Goal: Task Accomplishment & Management: Use online tool/utility

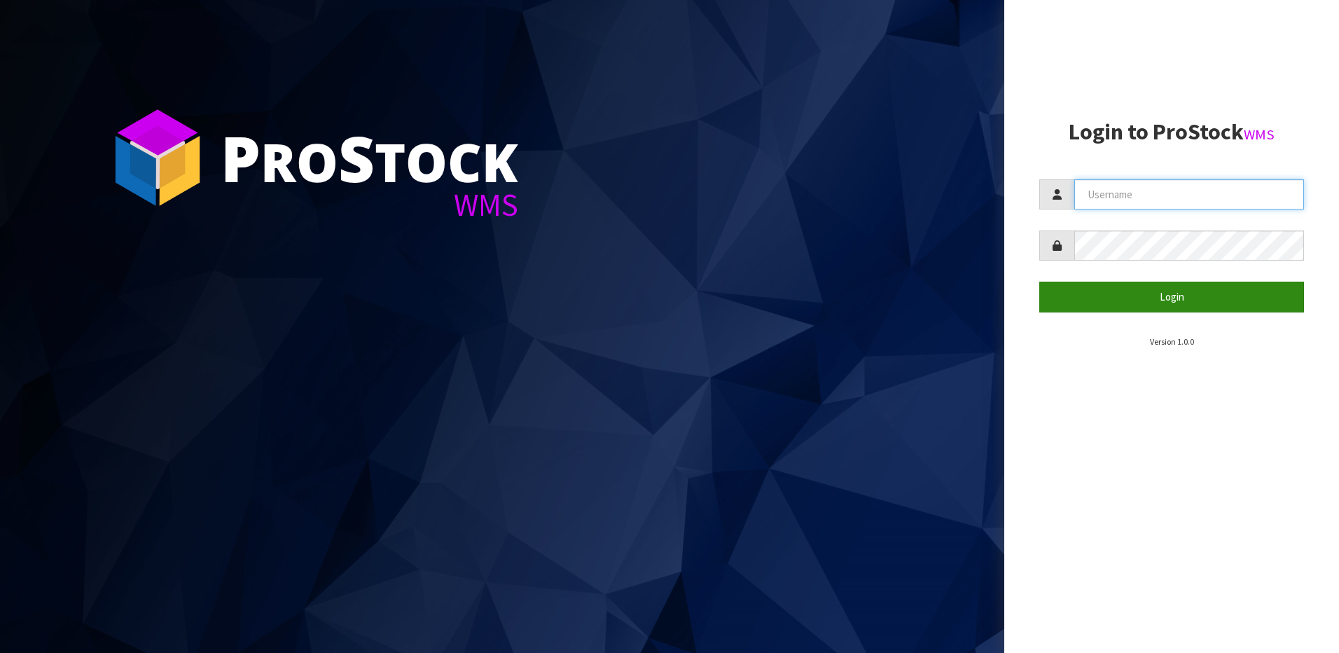
type input "[EMAIL_ADDRESS][DOMAIN_NAME]"
click at [1187, 283] on button "Login" at bounding box center [1171, 296] width 265 height 30
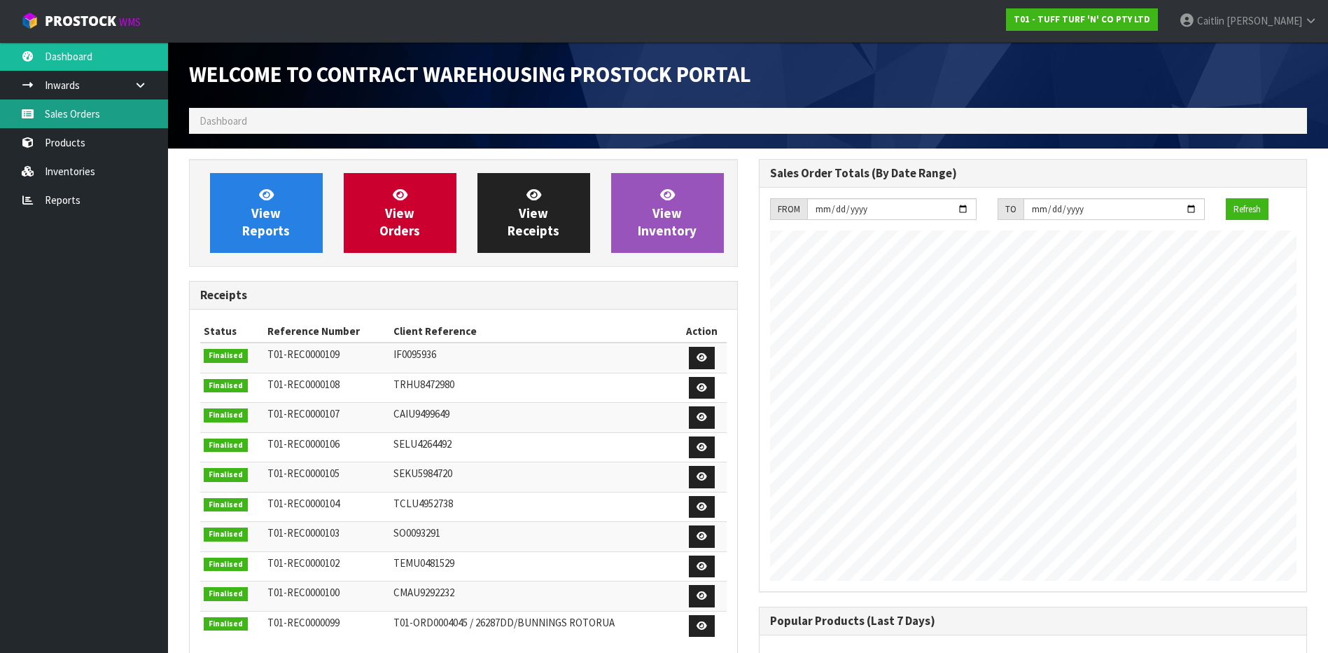
scroll to position [777, 569]
click at [76, 111] on link "Sales Orders" at bounding box center [84, 113] width 168 height 29
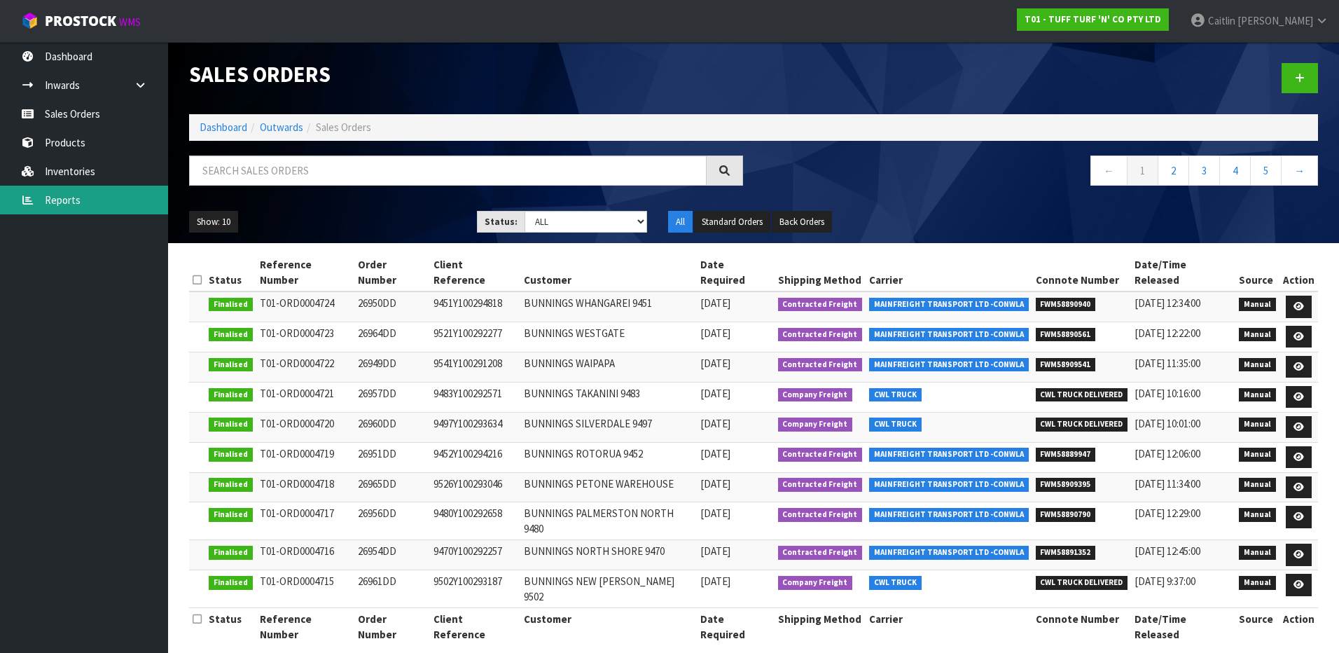
click at [71, 199] on link "Reports" at bounding box center [84, 200] width 168 height 29
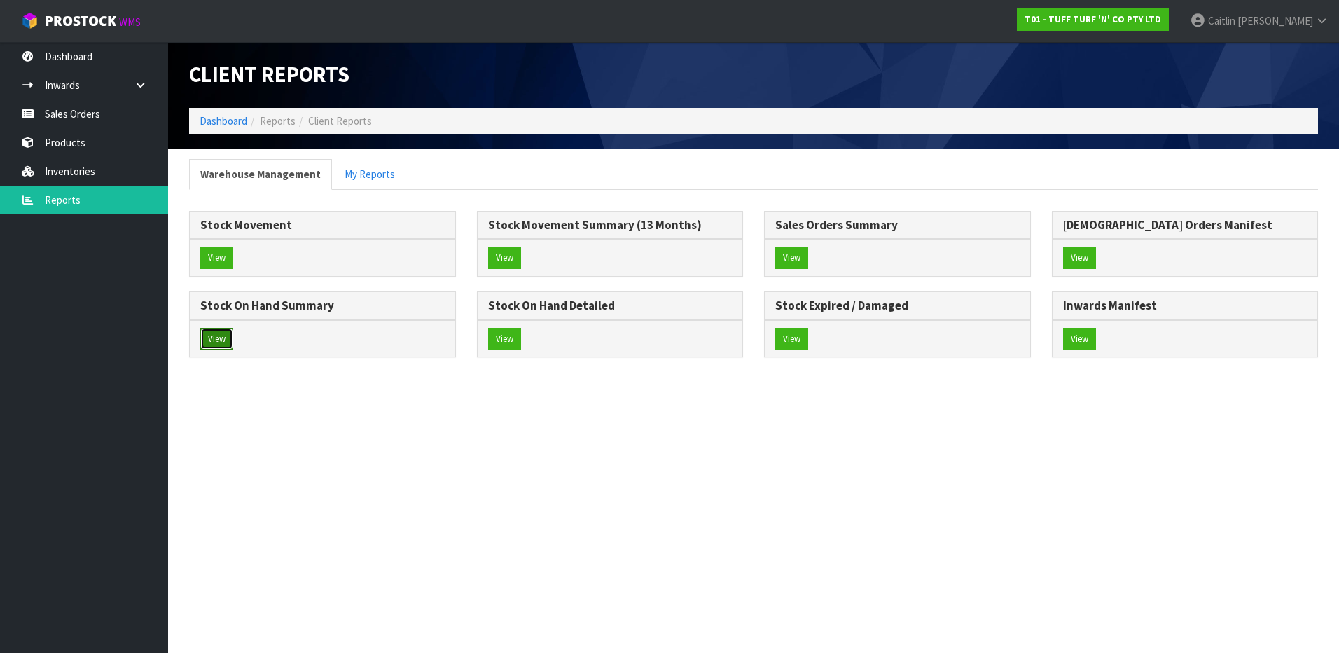
click at [225, 337] on button "View" at bounding box center [216, 339] width 33 height 22
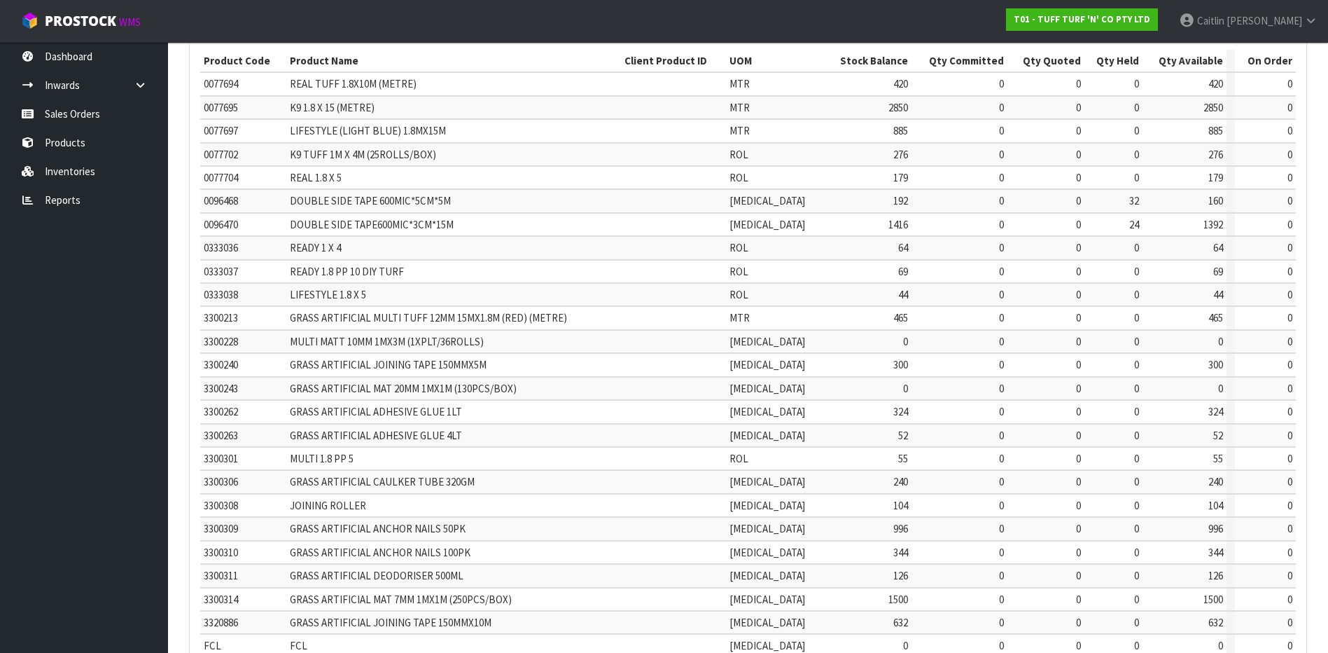
scroll to position [319, 0]
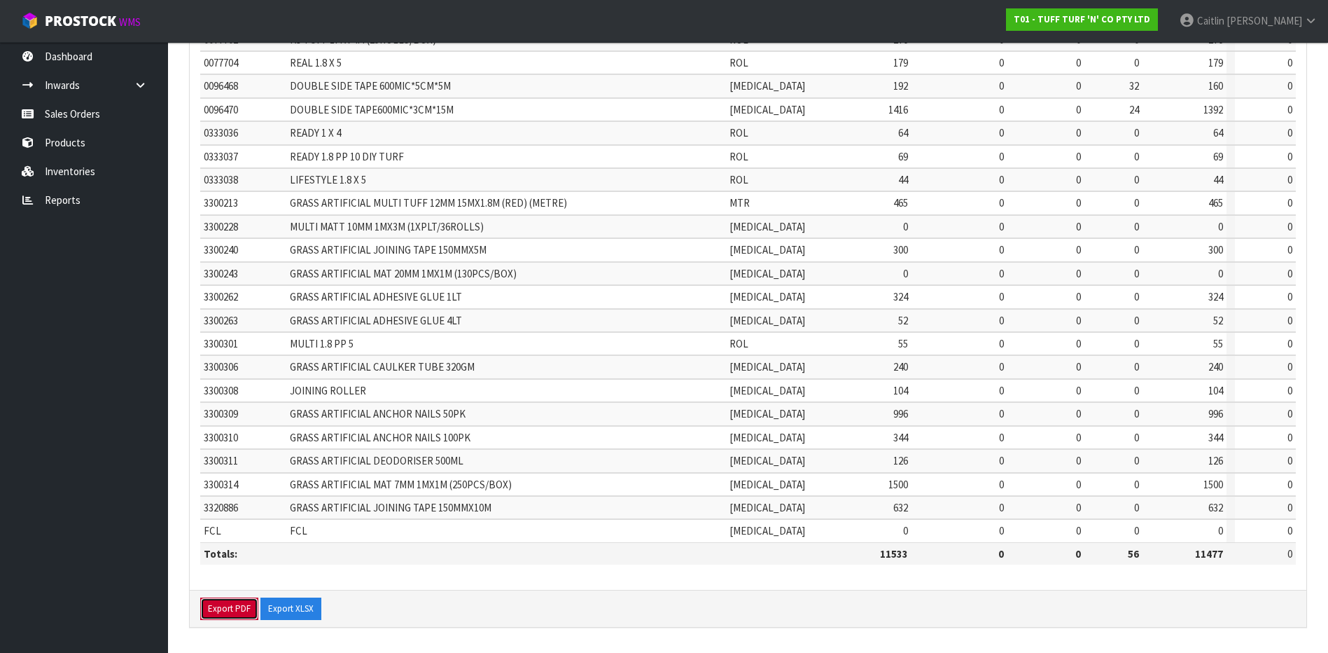
click at [228, 611] on button "Export PDF" at bounding box center [229, 608] width 58 height 22
